Goal: Book appointment/travel/reservation

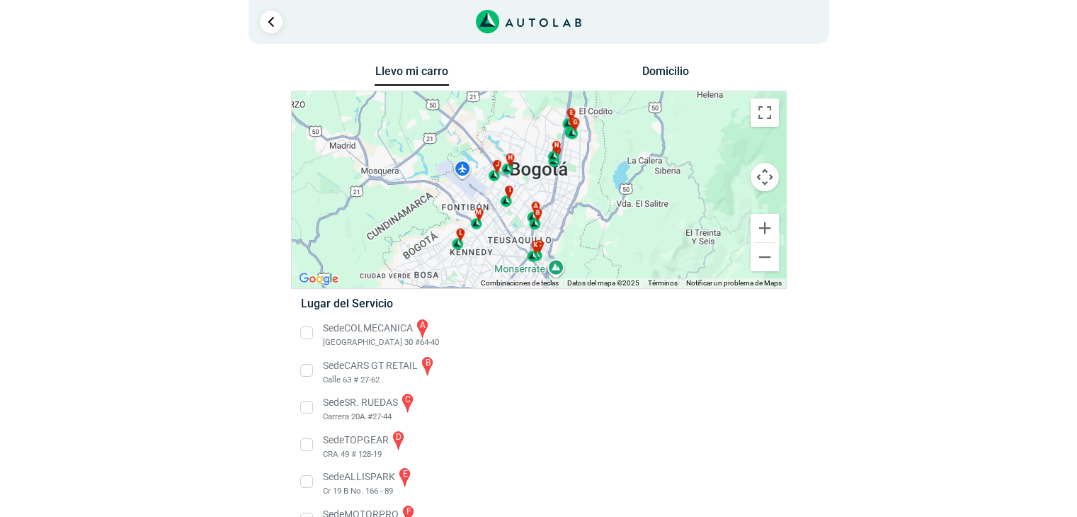
click at [669, 66] on button "Domicilio" at bounding box center [665, 74] width 74 height 21
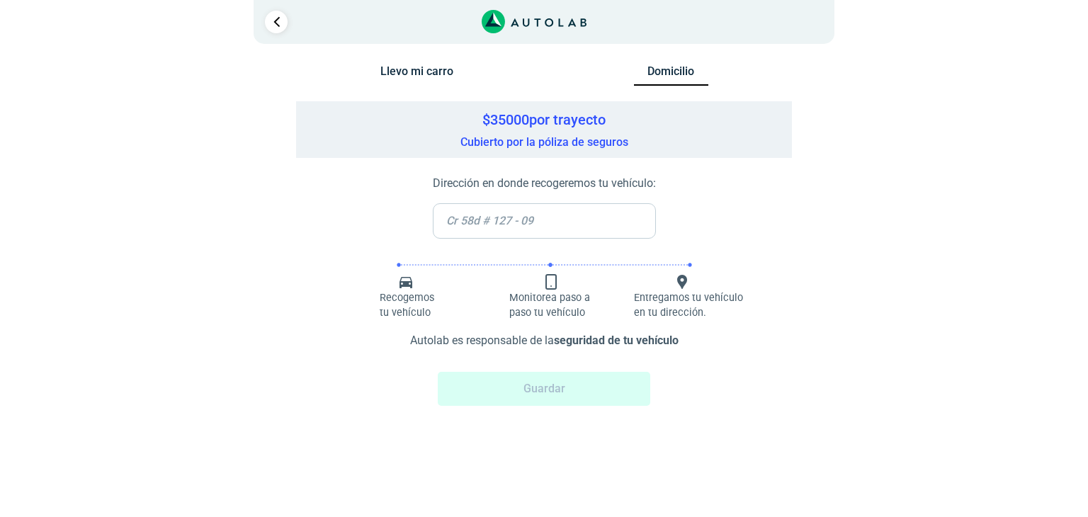
click at [572, 225] on input "text" at bounding box center [544, 220] width 223 height 35
drag, startPoint x: 509, startPoint y: 118, endPoint x: 521, endPoint y: 118, distance: 12.7
click at [521, 118] on h5 "$ 35000 por trayecto" at bounding box center [544, 119] width 482 height 17
click at [531, 118] on h5 "$ 35000 por trayecto" at bounding box center [544, 119] width 482 height 17
click at [545, 144] on div "$ 35000 por trayecto Cubierto por la póliza de seguros" at bounding box center [544, 129] width 496 height 57
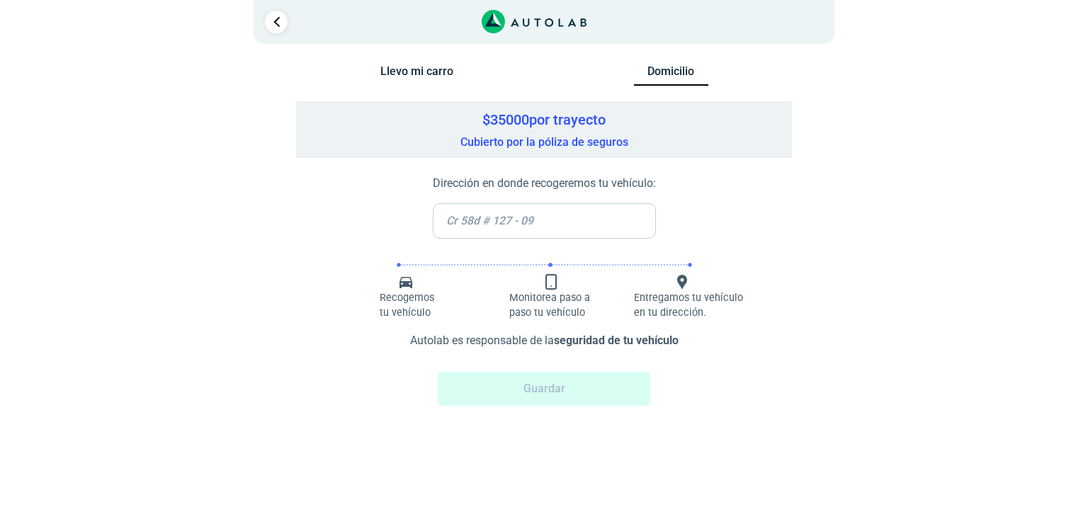
click at [659, 177] on div "Dirección en donde recogeremos tu vehículo: Recogemos tu vehículo" at bounding box center [544, 299] width 496 height 282
click at [652, 187] on p "Dirección en donde recogeremos tu vehículo:" at bounding box center [544, 183] width 223 height 17
drag, startPoint x: 668, startPoint y: 184, endPoint x: 584, endPoint y: 212, distance: 88.9
click at [664, 184] on div "Dirección en donde recogeremos tu vehículo: Recogemos tu vehículo" at bounding box center [544, 299] width 496 height 282
click at [541, 219] on input "text" at bounding box center [544, 220] width 223 height 35
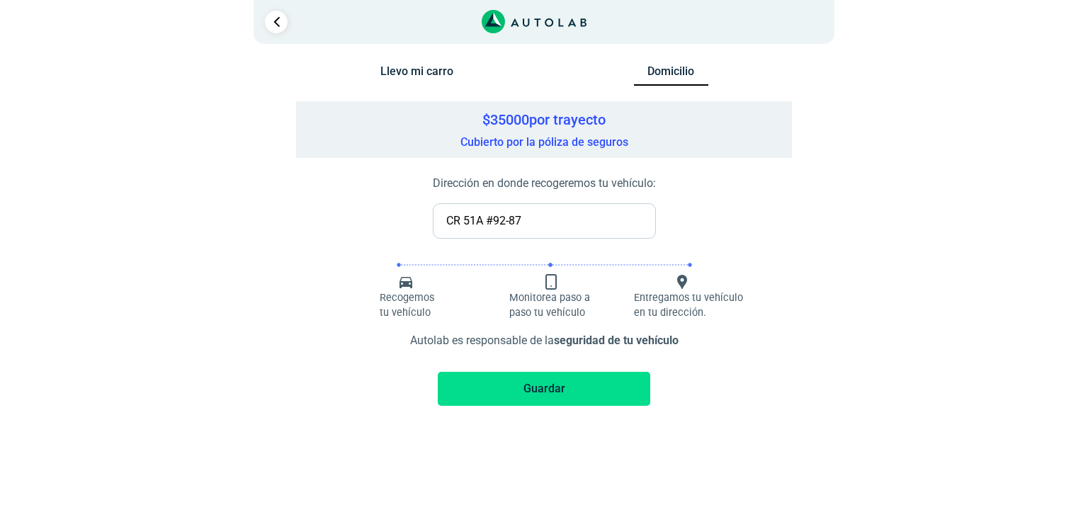
type input "CR 51A #92-87"
click at [558, 391] on button "Guardar" at bounding box center [544, 389] width 212 height 34
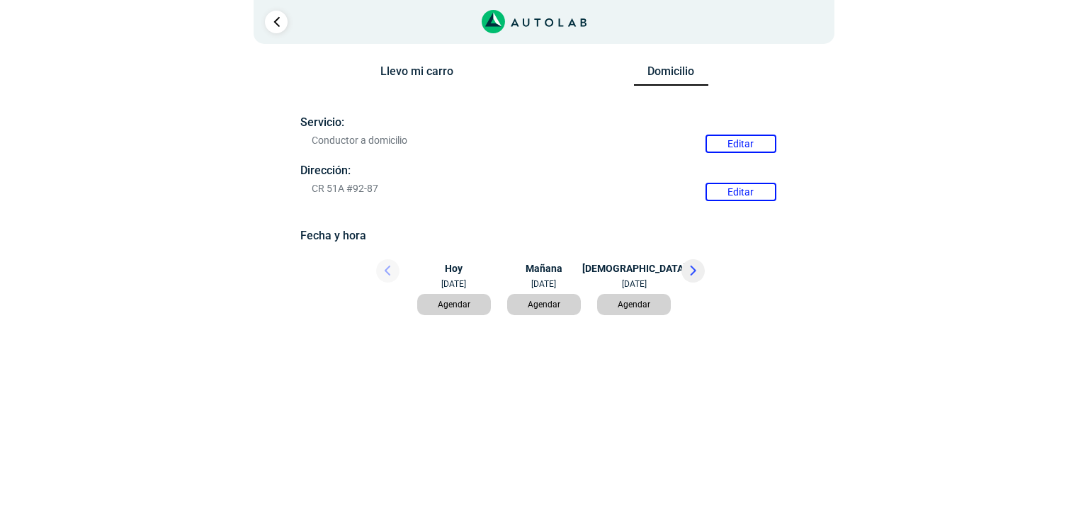
click at [439, 72] on button "Llevo mi carro" at bounding box center [417, 74] width 74 height 21
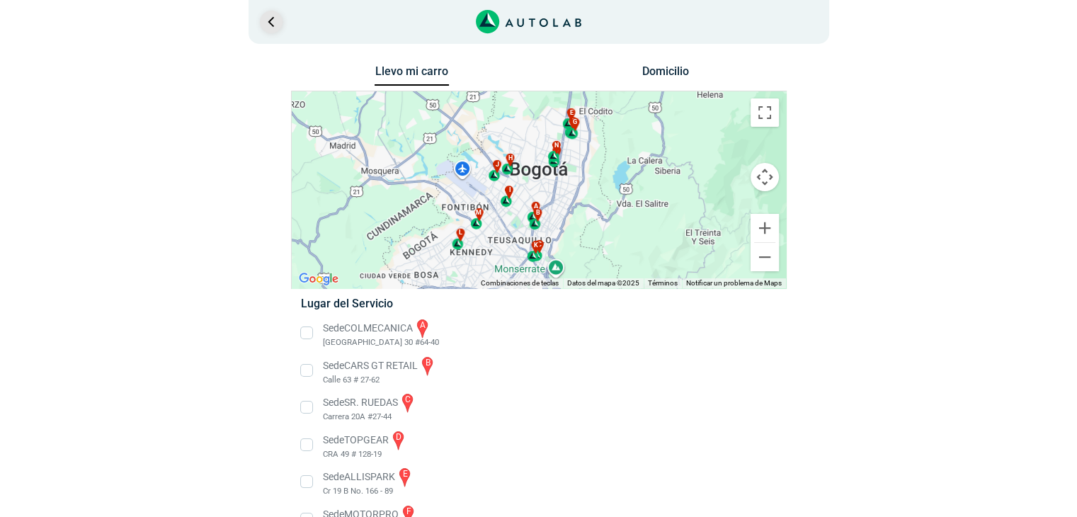
click at [269, 18] on link "Ir al paso anterior" at bounding box center [271, 22] width 23 height 23
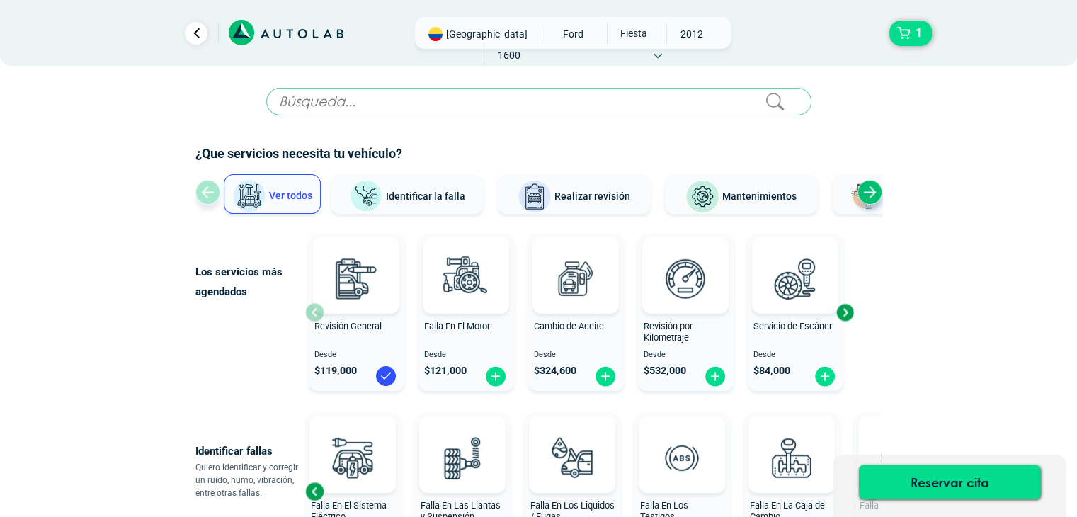
click at [448, 33] on span "[GEOGRAPHIC_DATA]" at bounding box center [486, 34] width 81 height 14
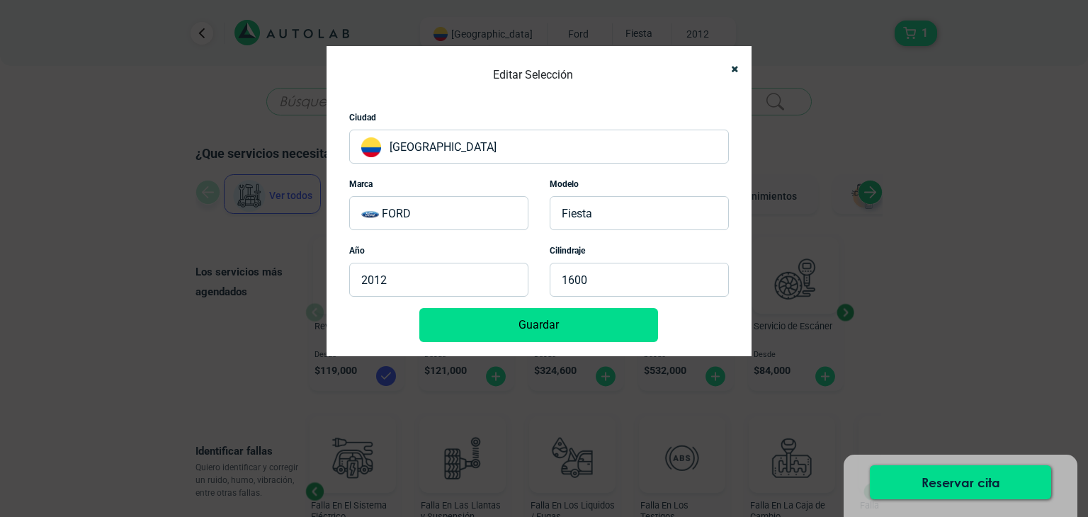
click at [458, 132] on p "[GEOGRAPHIC_DATA]" at bounding box center [539, 147] width 380 height 34
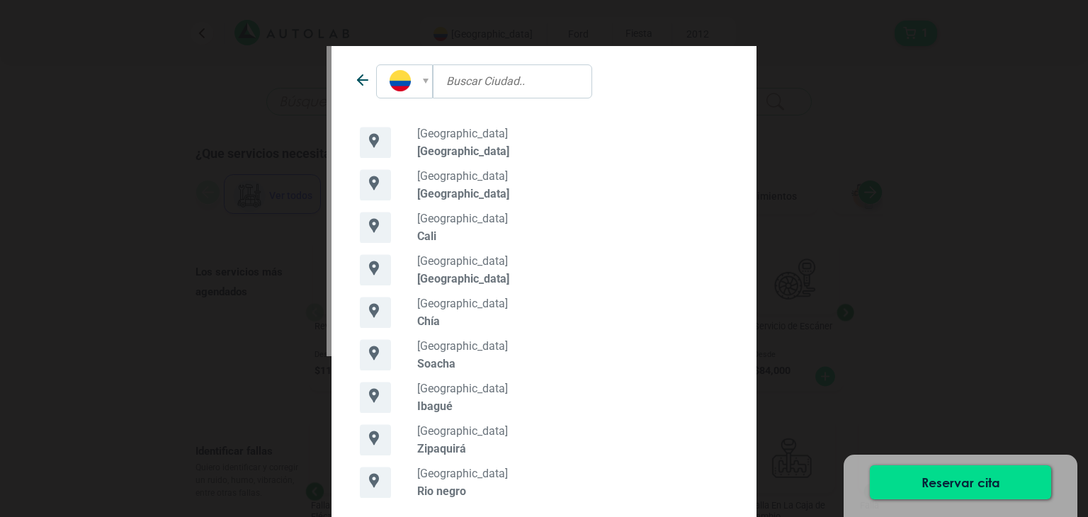
click at [490, 72] on input "text" at bounding box center [512, 81] width 159 height 34
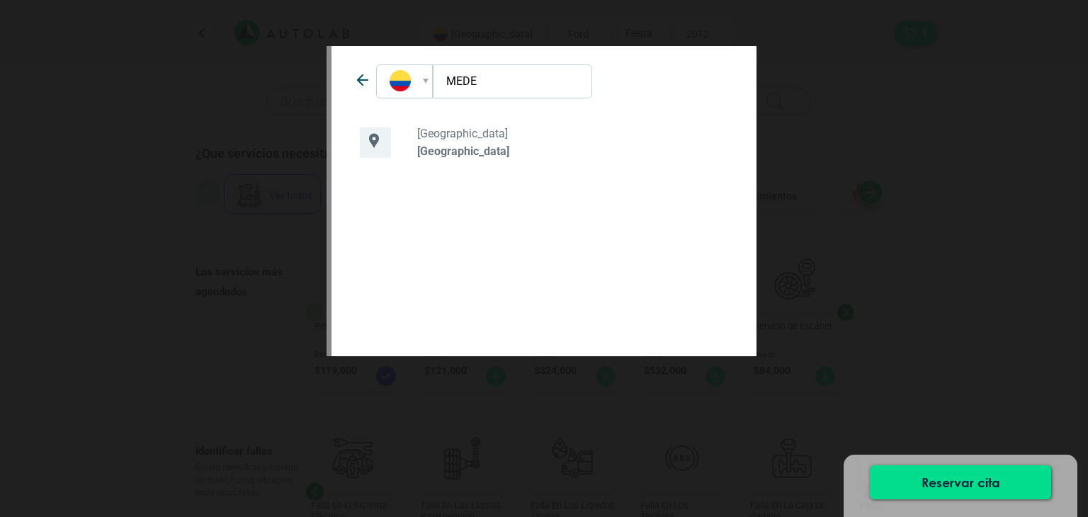
type input "MEDE"
click at [454, 142] on div "[GEOGRAPHIC_DATA] [GEOGRAPHIC_DATA]" at bounding box center [576, 142] width 324 height 31
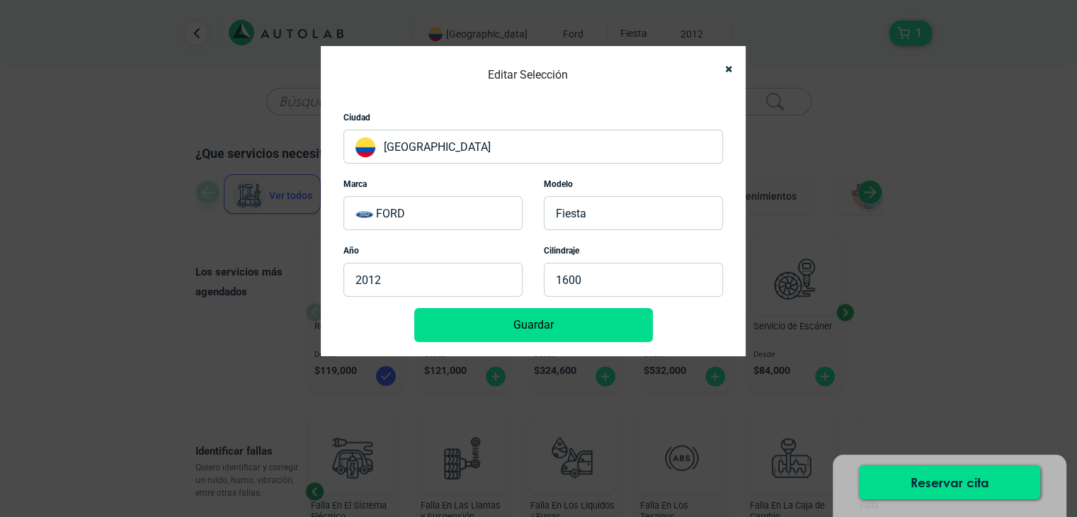
click at [569, 319] on button "Guardar" at bounding box center [533, 325] width 239 height 34
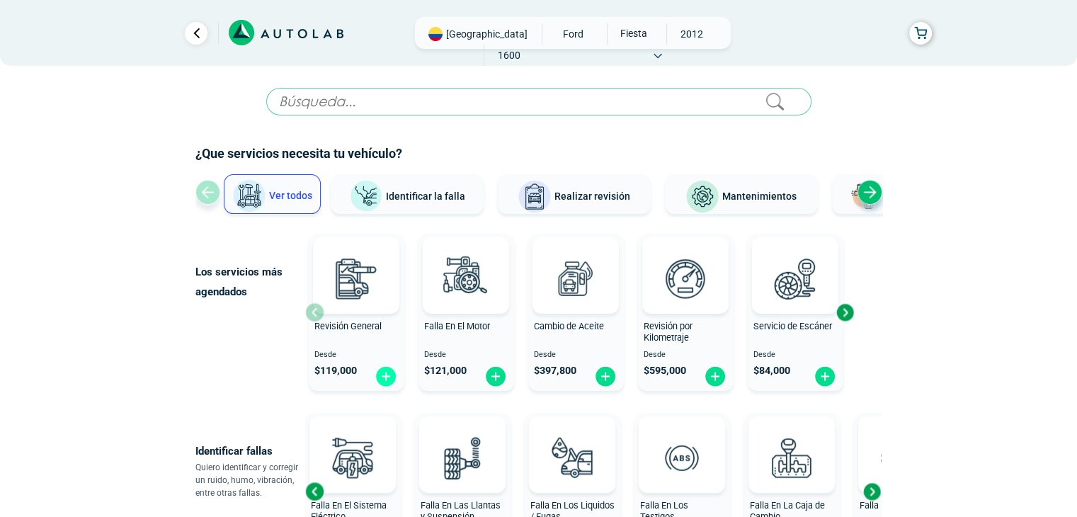
click at [384, 376] on img at bounding box center [386, 376] width 23 height 22
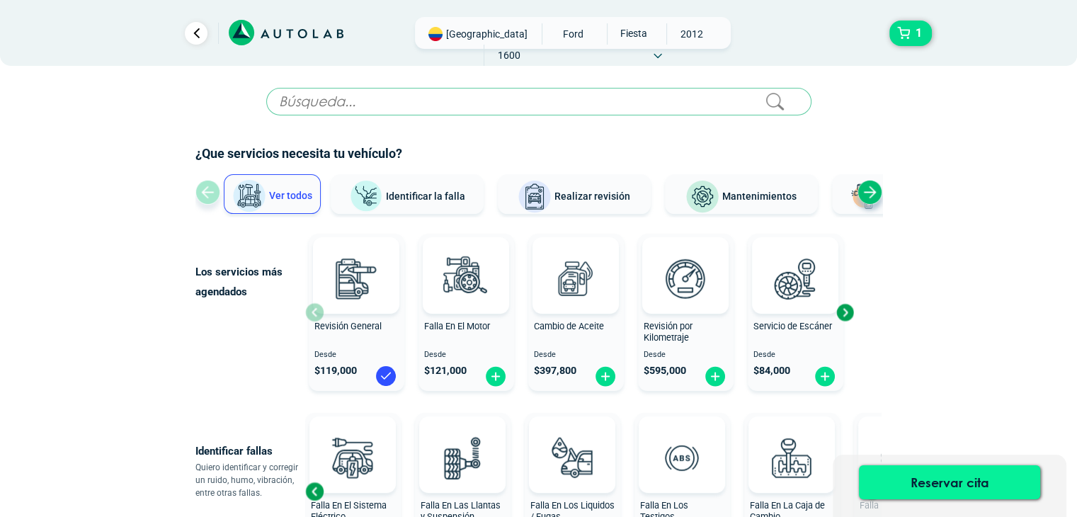
click at [950, 465] on button "Reservar cita" at bounding box center [949, 482] width 181 height 34
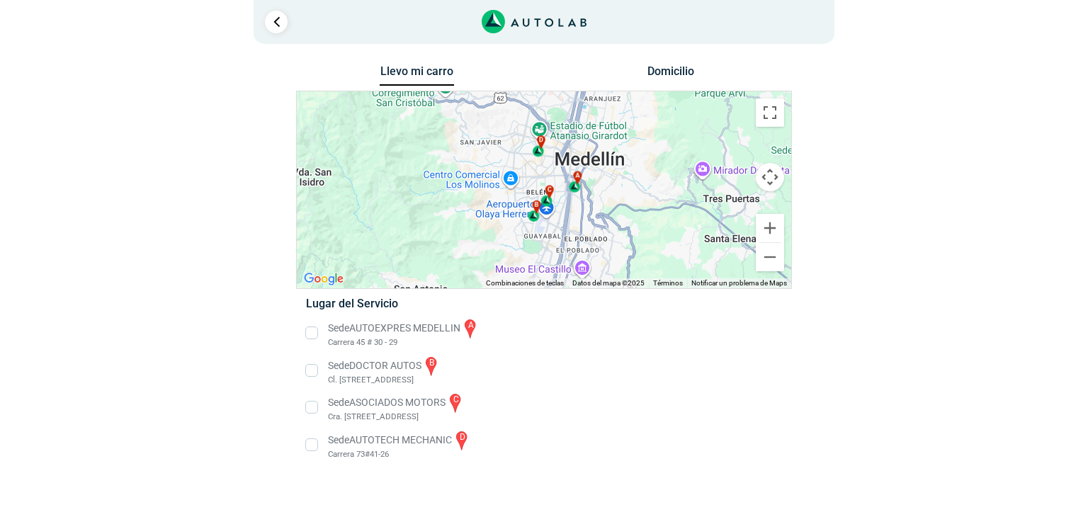
click at [679, 70] on button "Domicilio" at bounding box center [671, 74] width 74 height 21
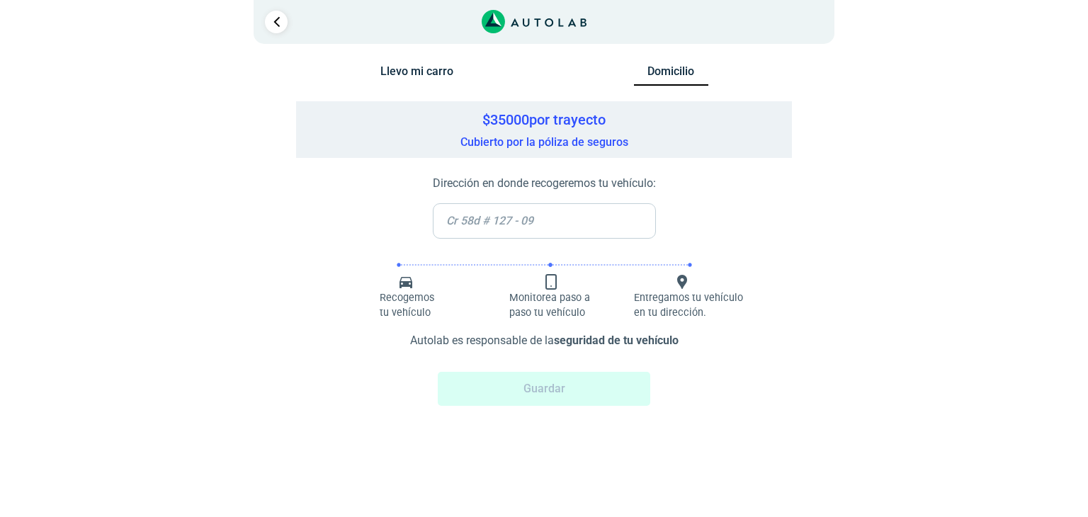
click at [545, 225] on input "text" at bounding box center [544, 220] width 223 height 35
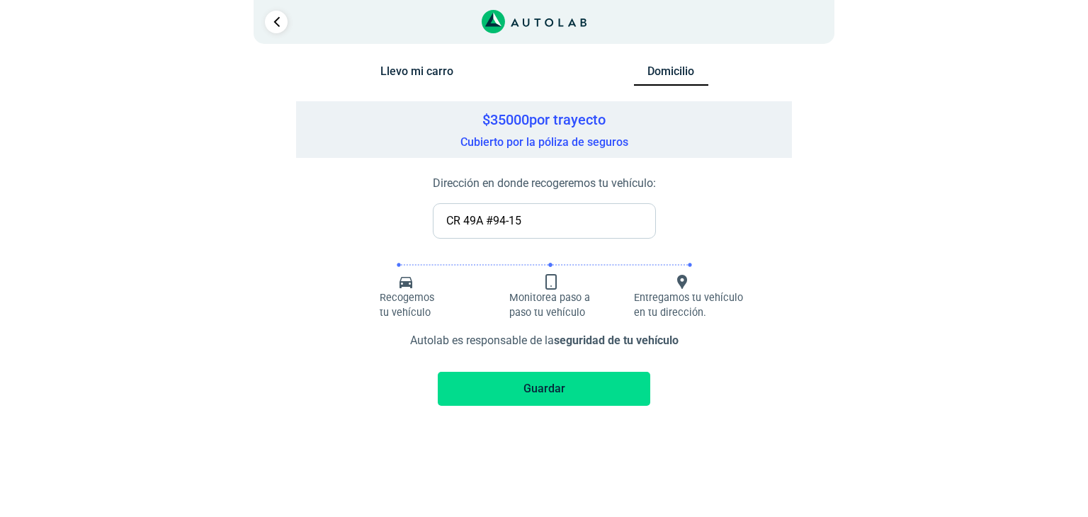
type input "CR 49A #94-15"
click at [552, 394] on button "Guardar" at bounding box center [544, 389] width 212 height 34
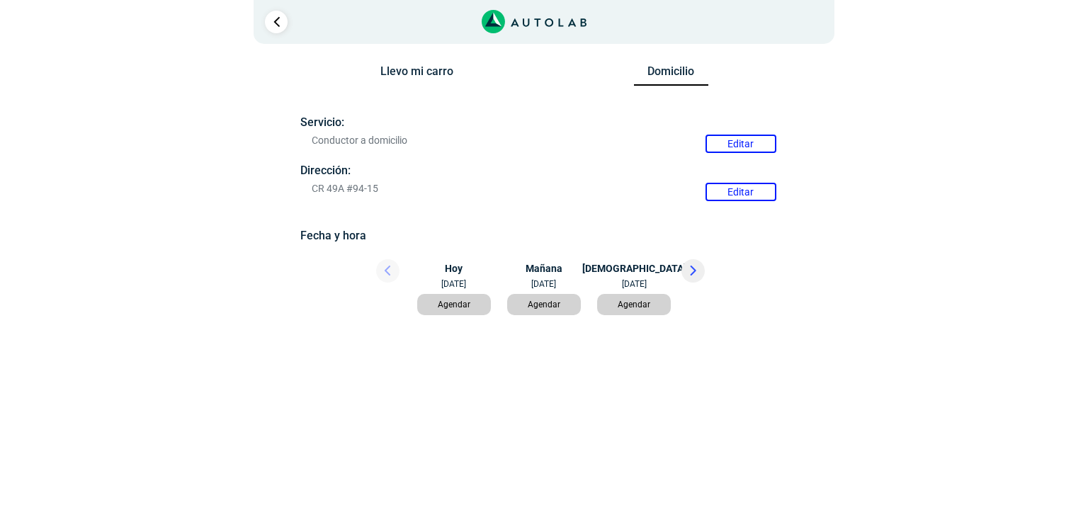
click at [445, 307] on button "Agendar" at bounding box center [454, 304] width 74 height 21
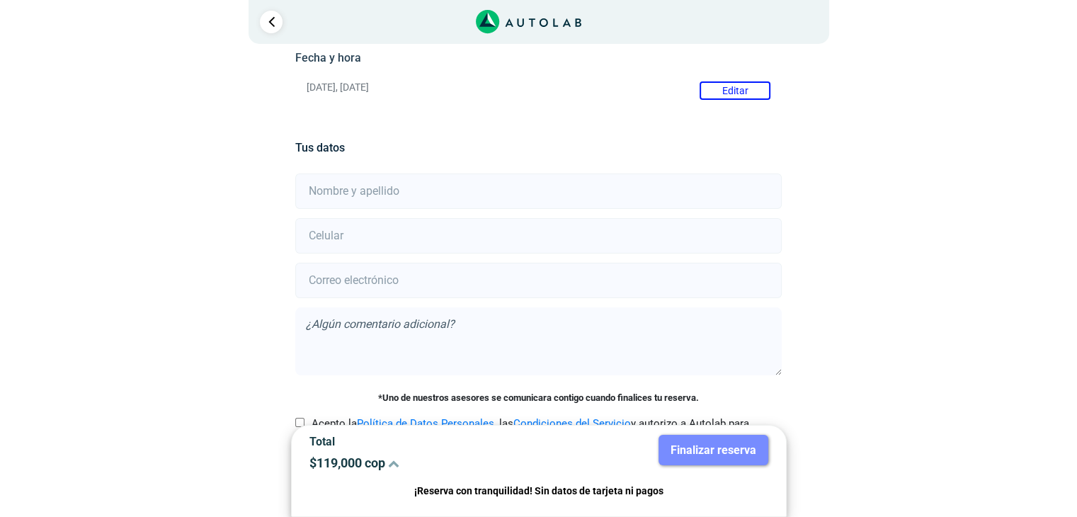
scroll to position [245, 0]
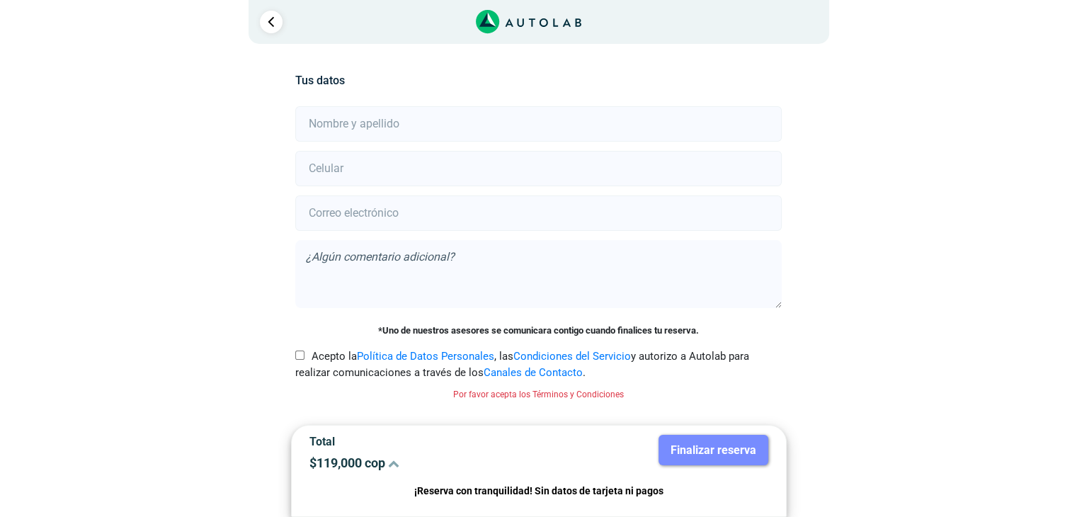
click at [299, 352] on input "Acepto la Política de Datos Personales , las Condiciones del Servicio y autoriz…" at bounding box center [299, 355] width 9 height 9
checkbox input "true"
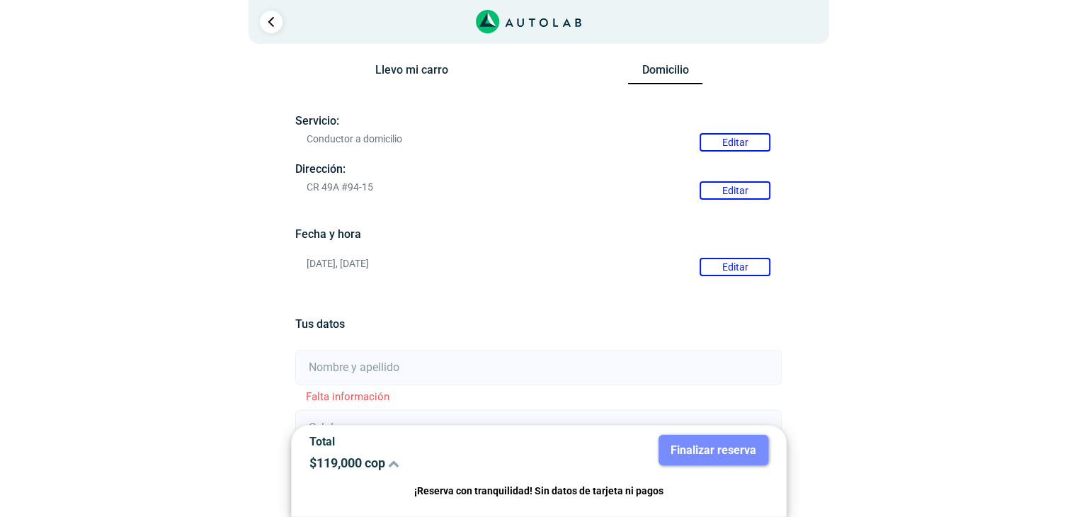
scroll to position [0, 0]
click at [526, 17] on icon "Link al sitio de autolab" at bounding box center [529, 22] width 106 height 24
